Goal: Find specific page/section: Find specific page/section

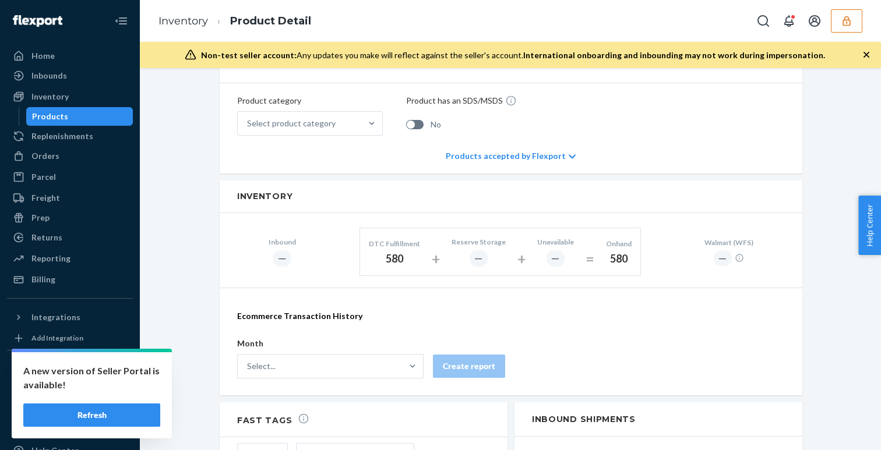
scroll to position [367, 0]
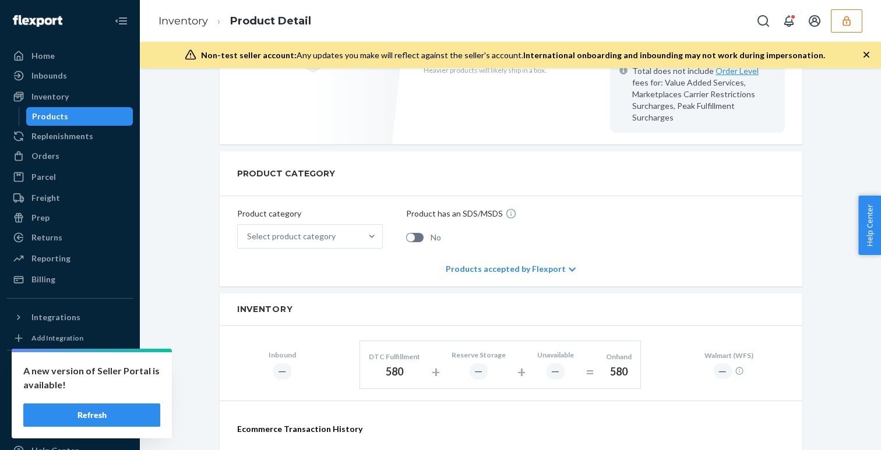
click at [142, 419] on button "Refresh" at bounding box center [91, 415] width 137 height 23
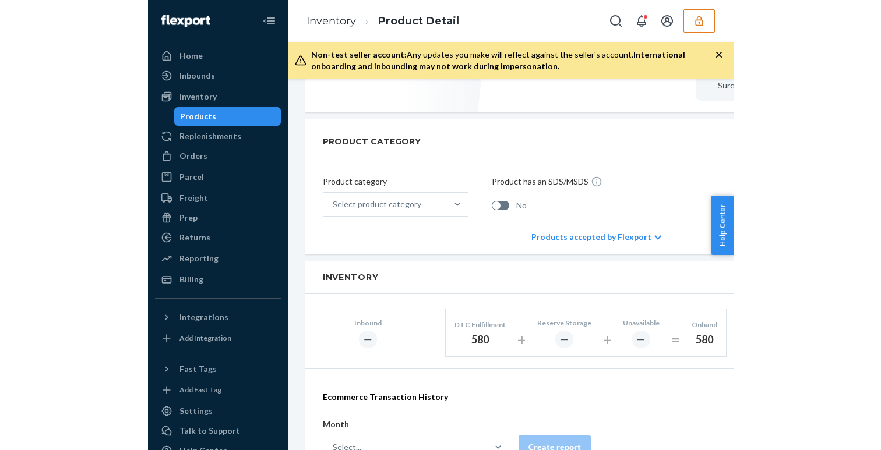
scroll to position [411, 0]
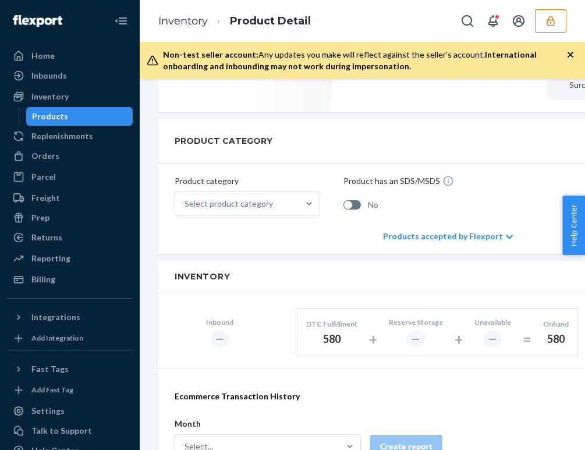
click at [338, 332] on div "580" at bounding box center [331, 339] width 51 height 15
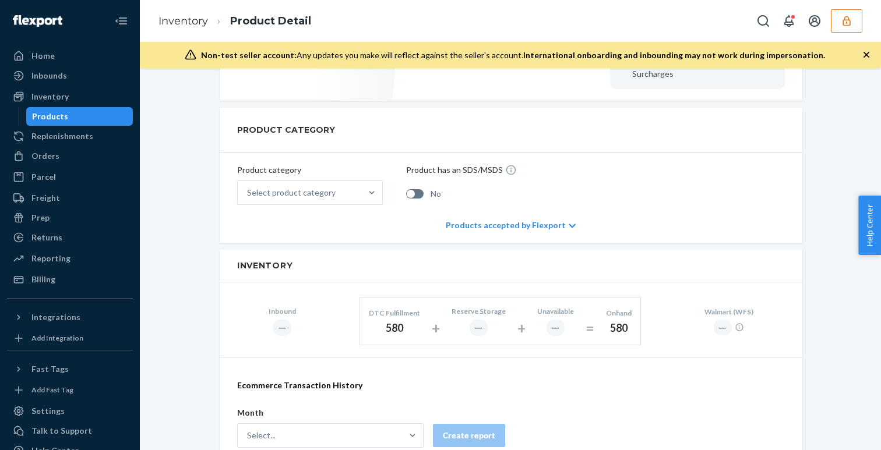
click at [50, 123] on div "Products" at bounding box center [79, 116] width 105 height 16
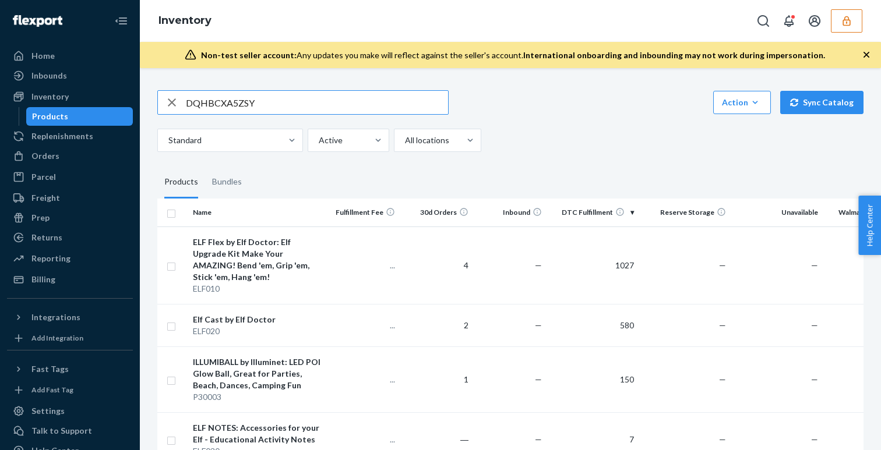
type input "DQHBCXA5ZSY"
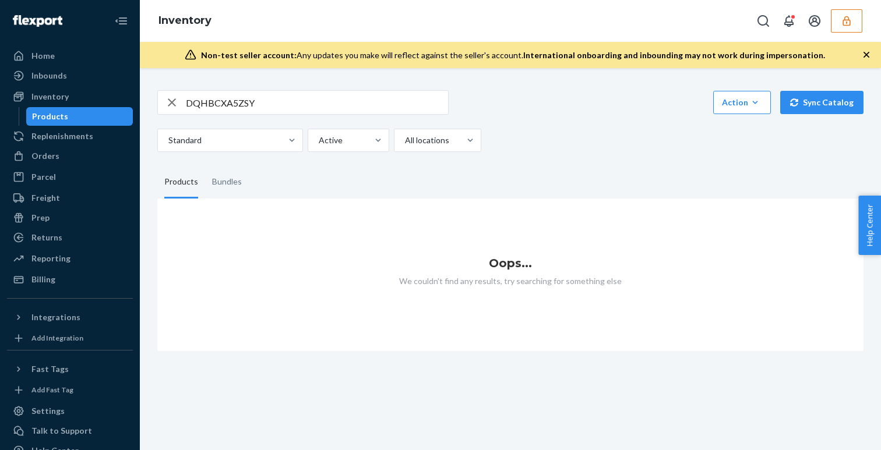
click at [269, 100] on input "DQHBCXA5ZSY" at bounding box center [317, 102] width 262 height 23
